Goal: Task Accomplishment & Management: Complete application form

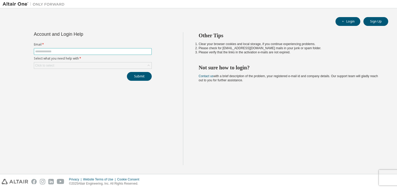
click at [89, 53] on span at bounding box center [93, 51] width 118 height 7
click at [85, 52] on input "text" at bounding box center [92, 51] width 115 height 4
click at [51, 63] on div "Click to select" at bounding box center [44, 65] width 19 height 4
drag, startPoint x: 372, startPoint y: 26, endPoint x: 248, endPoint y: 73, distance: 132.3
click at [248, 73] on div "Other Tips Clear your browser cookies and local storage, if you continue experi…" at bounding box center [289, 98] width 212 height 133
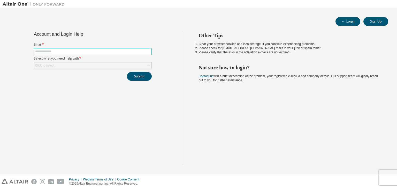
click at [93, 54] on span at bounding box center [93, 51] width 118 height 7
click at [82, 67] on div "Click to select" at bounding box center [92, 65] width 117 height 6
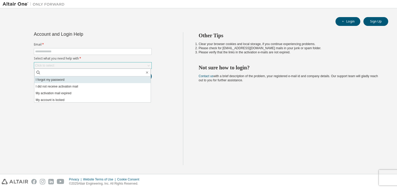
click at [66, 80] on li "I forgot my password" at bounding box center [92, 79] width 116 height 7
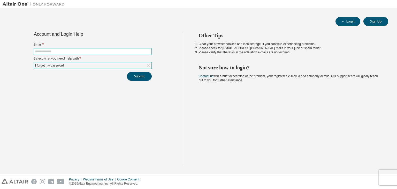
click at [73, 54] on span at bounding box center [93, 51] width 118 height 7
click at [74, 50] on input "text" at bounding box center [92, 51] width 115 height 4
click at [133, 77] on button "Submit" at bounding box center [139, 76] width 25 height 9
click at [99, 52] on input "**********" at bounding box center [92, 51] width 115 height 4
type input "*"
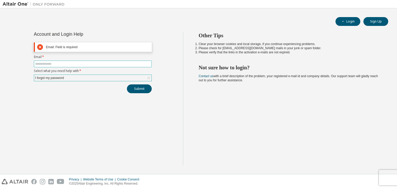
click at [89, 62] on input "text" at bounding box center [92, 64] width 115 height 4
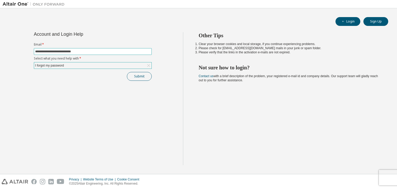
type input "**********"
click at [139, 76] on button "Submit" at bounding box center [139, 76] width 25 height 9
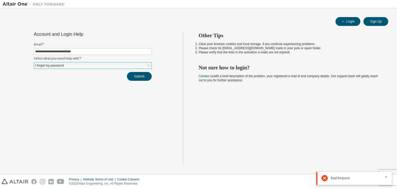
click at [88, 66] on div "I forgot my password" at bounding box center [92, 65] width 117 height 6
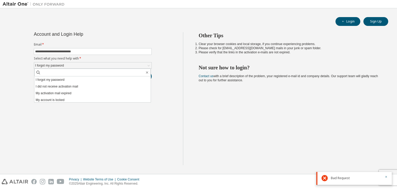
click at [79, 114] on div "**********" at bounding box center [93, 98] width 180 height 133
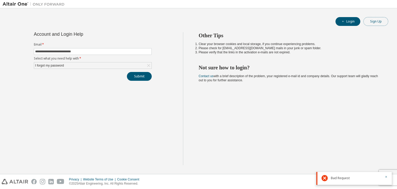
click at [367, 24] on button "Sign Up" at bounding box center [375, 21] width 25 height 9
click at [77, 45] on label "Email *" at bounding box center [93, 44] width 118 height 4
click at [385, 176] on icon "button" at bounding box center [385, 176] width 3 height 3
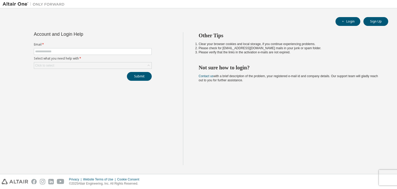
click at [254, 71] on div "Other Tips Clear your browser cookies and local storage, if you continue experi…" at bounding box center [289, 98] width 212 height 133
click at [363, 23] on div "Login Sign Up" at bounding box center [198, 21] width 379 height 9
click at [373, 19] on button "Sign Up" at bounding box center [375, 21] width 25 height 9
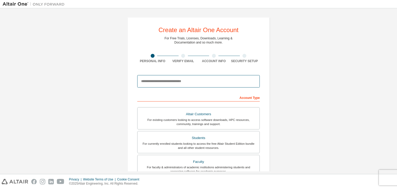
click at [146, 78] on input "email" at bounding box center [198, 81] width 122 height 12
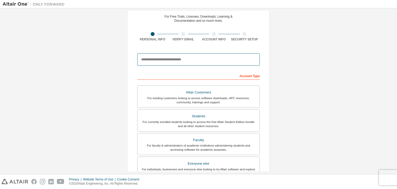
scroll to position [23, 0]
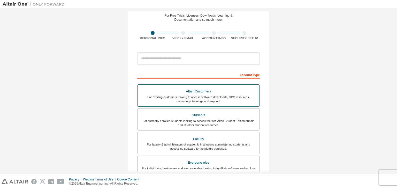
click at [148, 95] on div "For existing customers looking to access software downloads, HPC resources, com…" at bounding box center [199, 99] width 116 height 8
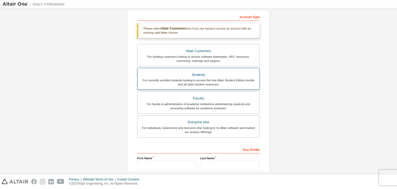
scroll to position [0, 0]
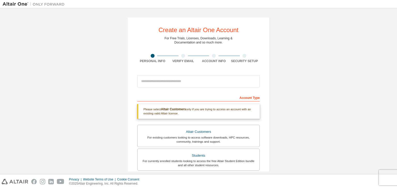
click at [184, 55] on div at bounding box center [183, 56] width 31 height 4
click at [179, 73] on div at bounding box center [198, 81] width 122 height 18
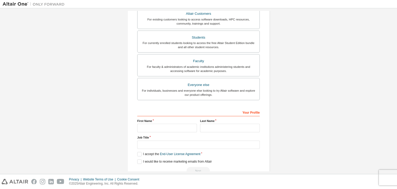
scroll to position [130, 0]
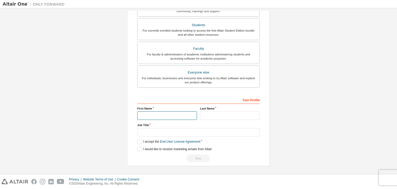
click at [158, 118] on input "text" at bounding box center [167, 115] width 60 height 9
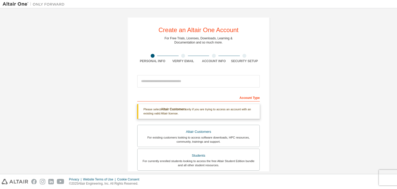
scroll to position [0, 0]
click at [180, 58] on div "Verify Email" at bounding box center [183, 58] width 31 height 9
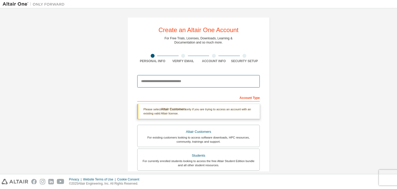
click at [176, 80] on input "email" at bounding box center [198, 81] width 122 height 12
type input "**********"
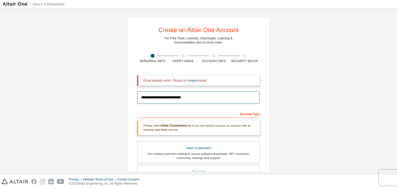
click at [177, 97] on input "**********" at bounding box center [198, 97] width 122 height 12
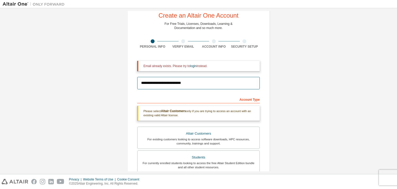
scroll to position [14, 0]
click at [188, 86] on input "**********" at bounding box center [198, 83] width 122 height 12
click at [175, 62] on div "Email already exists. Please try to login instead." at bounding box center [198, 66] width 122 height 10
click at [194, 65] on link "login" at bounding box center [193, 66] width 6 height 4
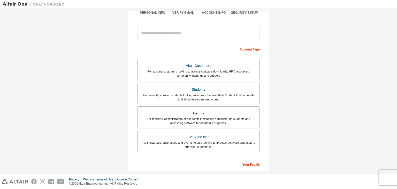
scroll to position [112, 0]
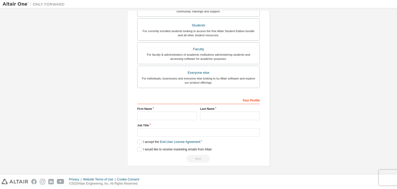
click at [153, 125] on label "Job Title" at bounding box center [198, 125] width 122 height 4
click at [154, 128] on input "text" at bounding box center [198, 132] width 122 height 9
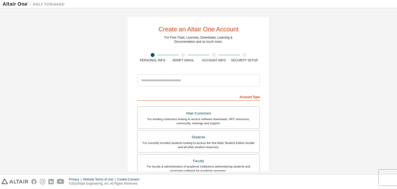
scroll to position [1, 0]
click at [188, 83] on input "email" at bounding box center [198, 80] width 122 height 12
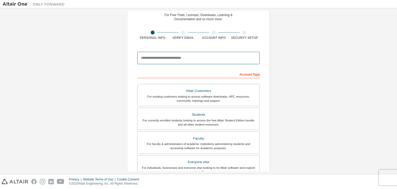
scroll to position [40, 0]
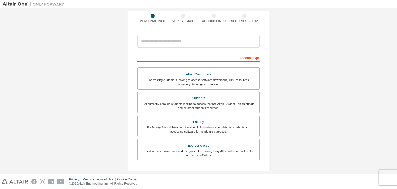
click at [114, 85] on div "Create an Altair One Account For Free Trials, Licenses, Downloads, Learning & D…" at bounding box center [199, 108] width 392 height 274
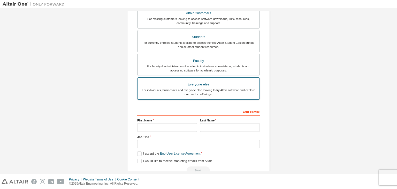
scroll to position [112, 0]
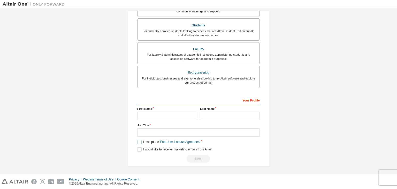
click at [140, 140] on label "I accept the End-User License Agreement" at bounding box center [168, 141] width 63 height 4
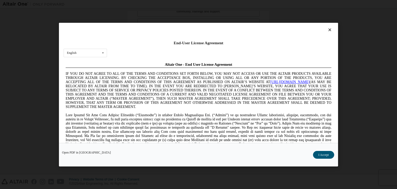
scroll to position [0, 0]
click at [326, 32] on div at bounding box center [199, 30] width 270 height 7
click at [328, 30] on icon at bounding box center [329, 29] width 5 height 5
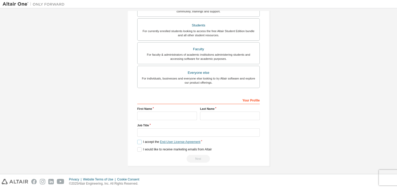
click at [171, 140] on link "End-User License Agreement" at bounding box center [180, 142] width 41 height 4
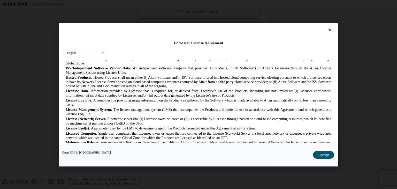
scroll to position [157, 0]
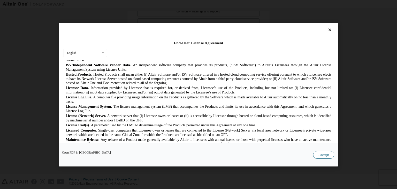
click at [325, 158] on button "I Accept" at bounding box center [323, 155] width 21 height 8
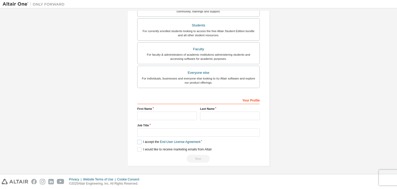
click at [137, 140] on label "I accept the End-User License Agreement" at bounding box center [168, 141] width 63 height 4
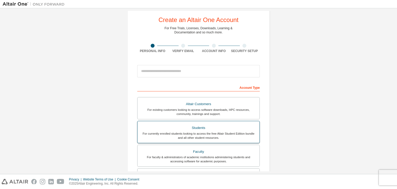
scroll to position [112, 0]
